Goal: Find specific page/section: Find specific page/section

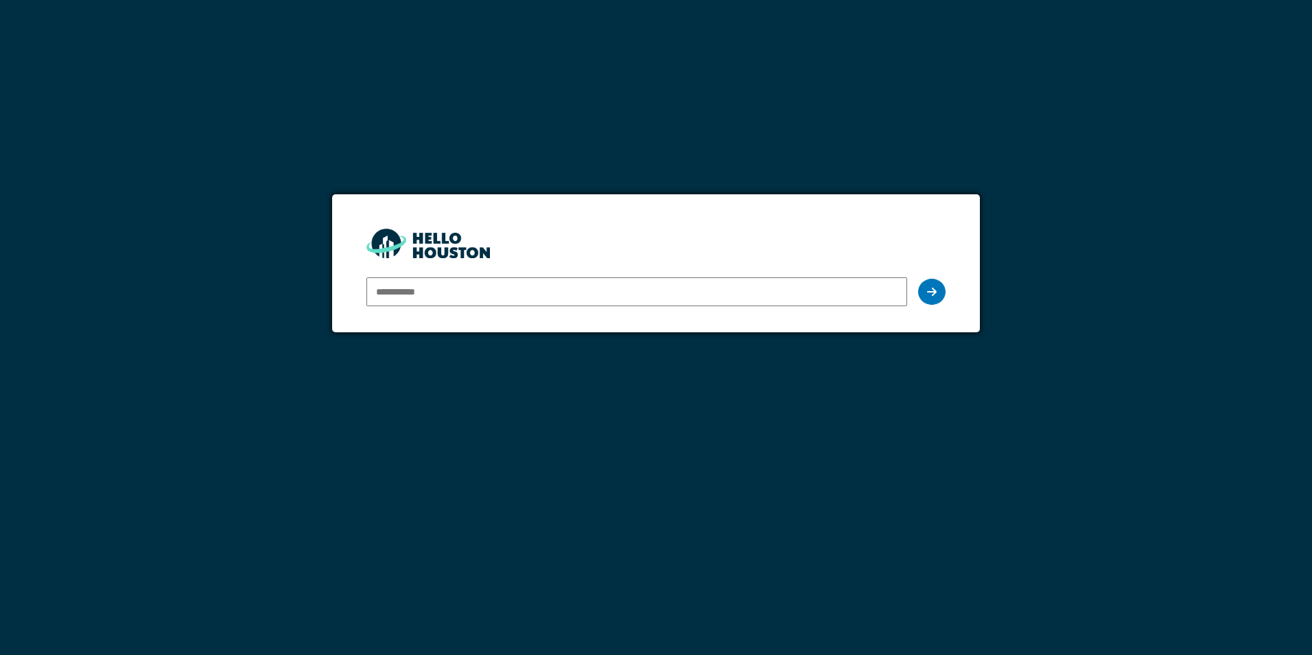
click at [445, 290] on input "email" at bounding box center [636, 291] width 540 height 29
type input "**********"
click at [936, 294] on icon at bounding box center [932, 291] width 10 height 11
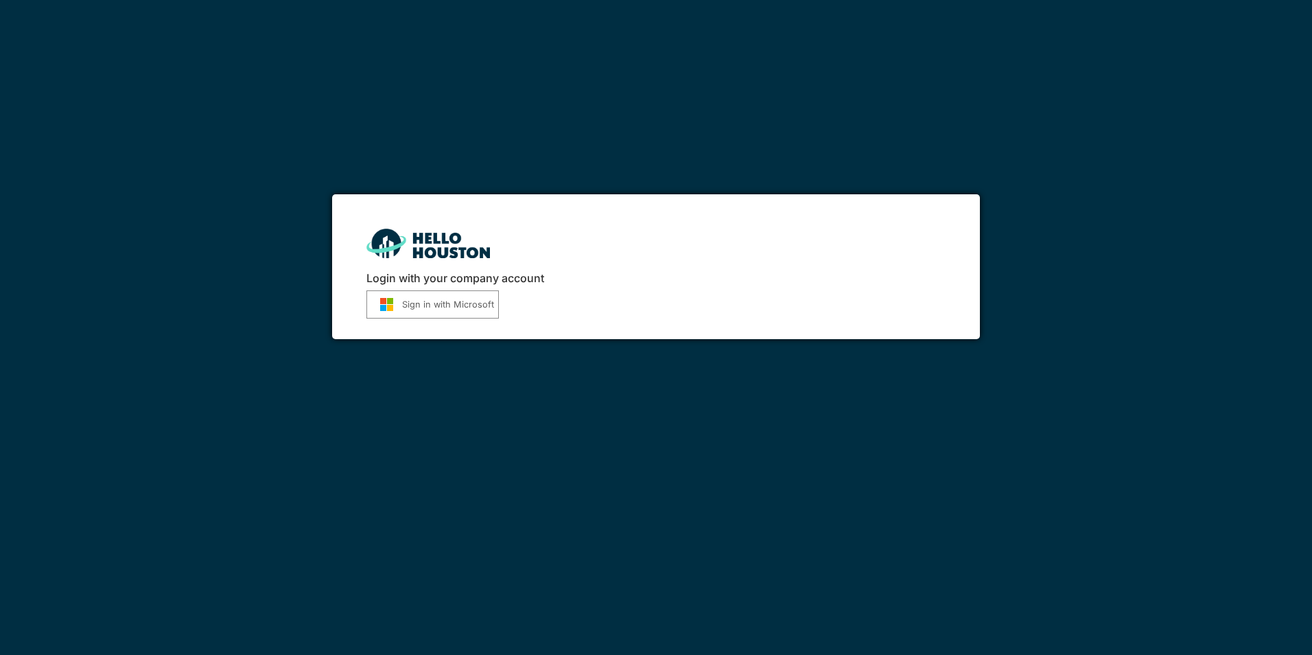
click at [420, 310] on button "Sign in with Microsoft" at bounding box center [432, 304] width 132 height 28
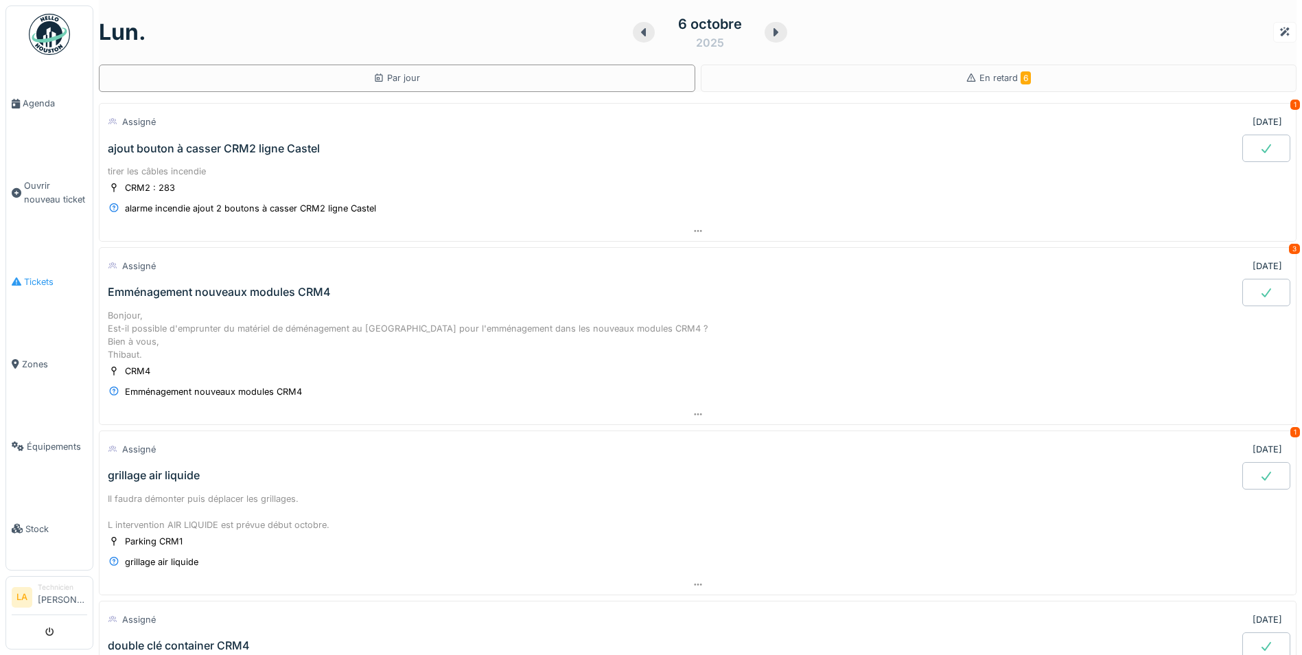
click at [32, 279] on span "Tickets" at bounding box center [55, 281] width 63 height 13
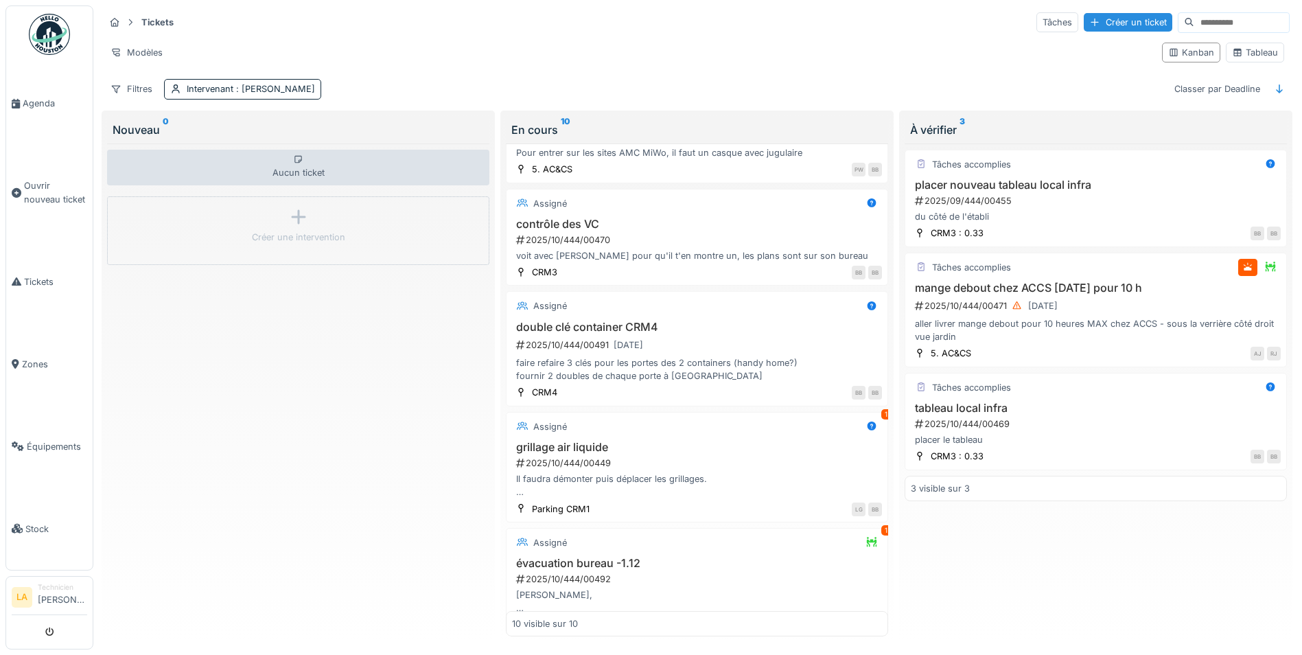
scroll to position [390, 0]
click at [593, 556] on h3 "évacuation bureau -1.12" at bounding box center [697, 562] width 370 height 13
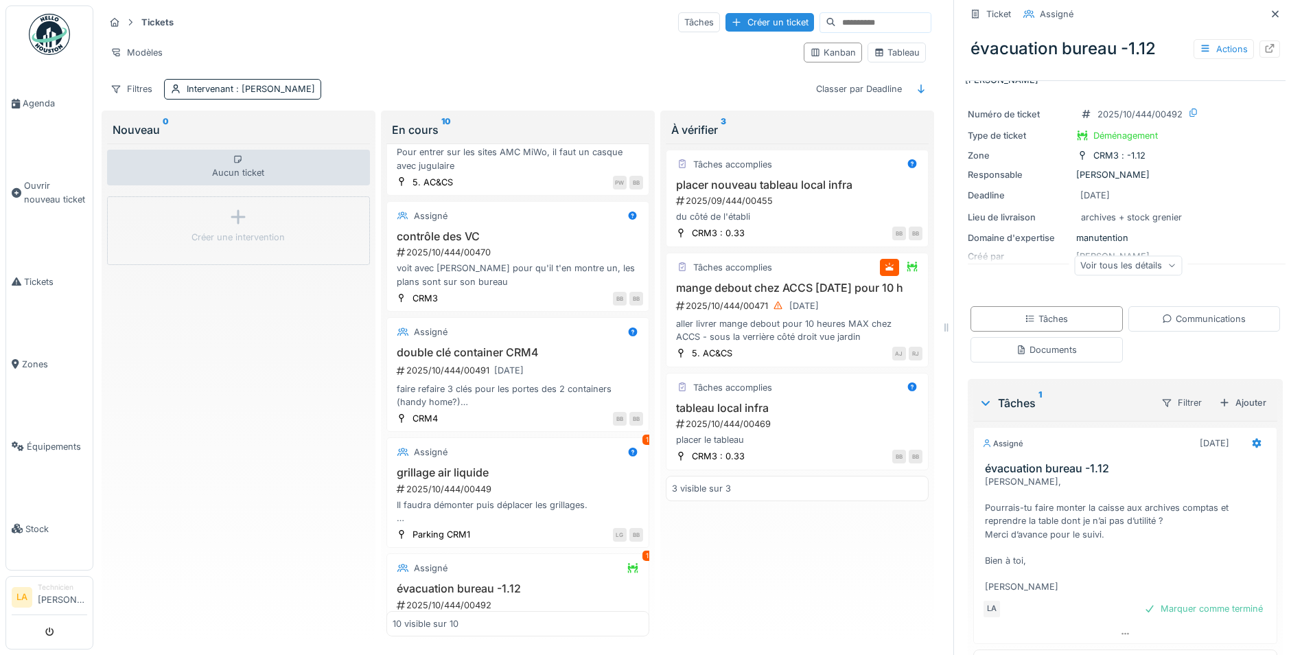
scroll to position [168, 0]
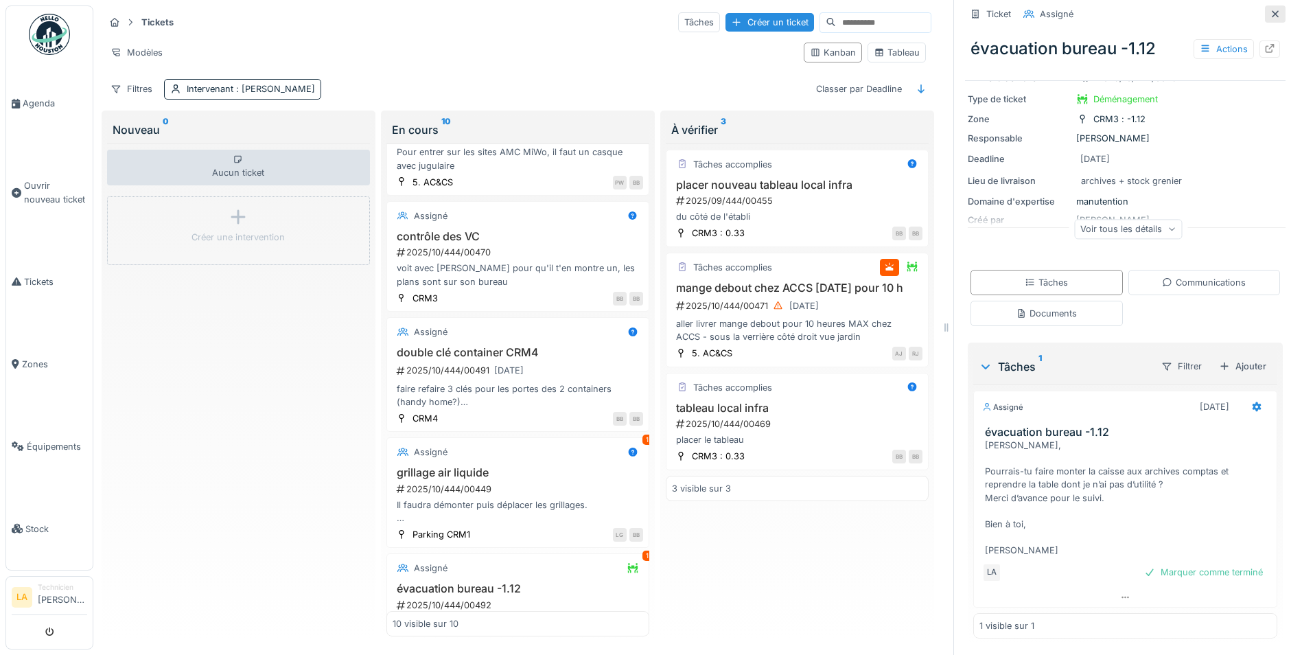
click at [1271, 10] on icon at bounding box center [1274, 13] width 7 height 7
